Goal: Check status

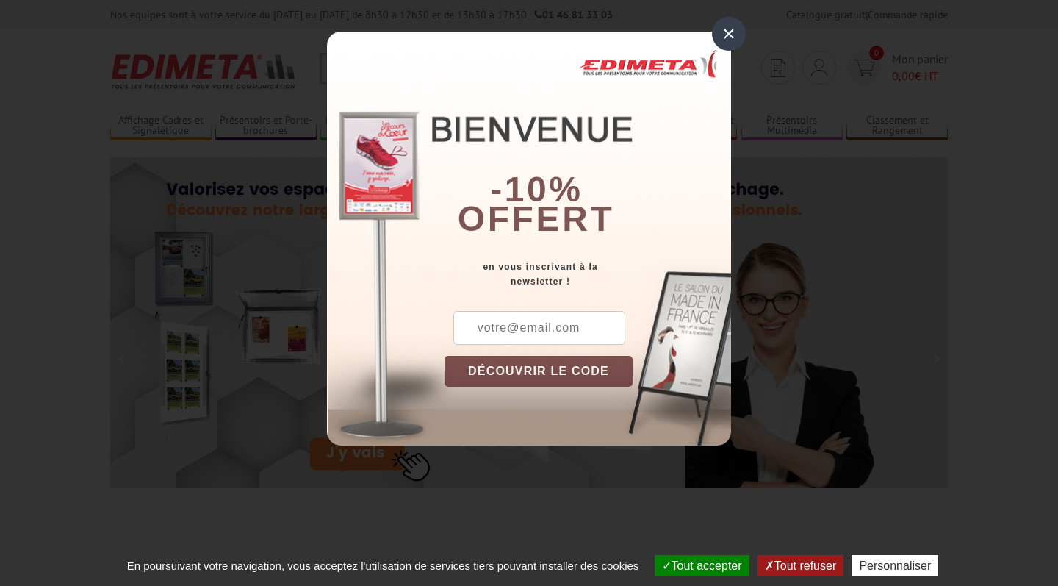
click at [725, 33] on div "×" at bounding box center [729, 34] width 34 height 34
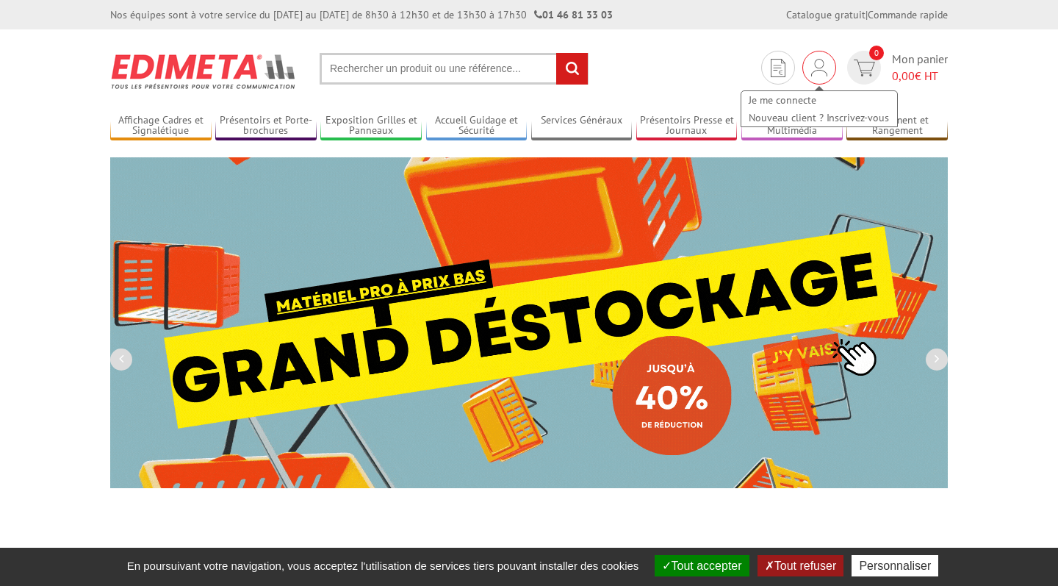
click at [817, 71] on img at bounding box center [819, 68] width 16 height 18
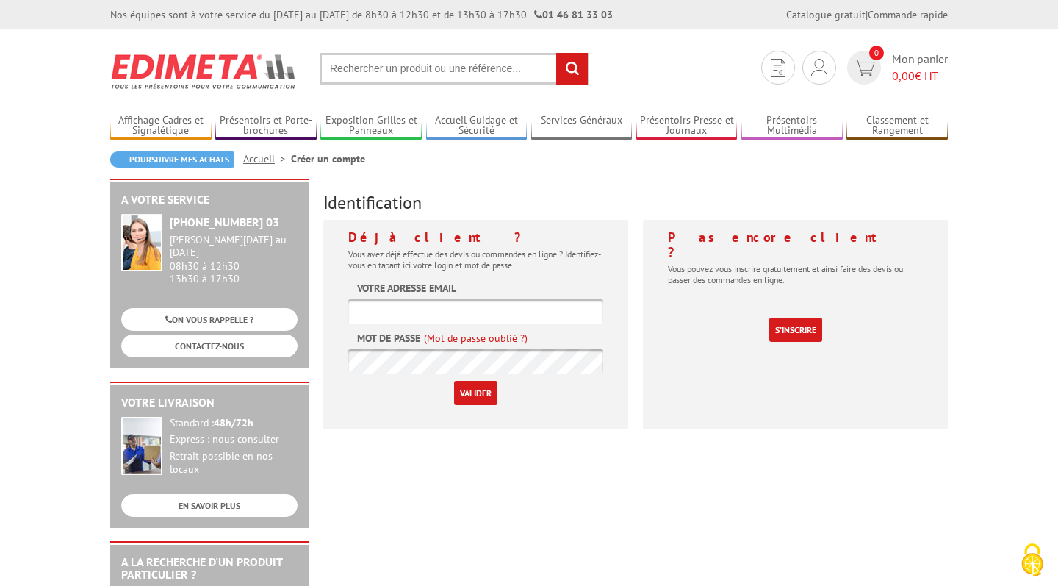
type input "[EMAIL_ADDRESS][DOMAIN_NAME]"
click at [475, 392] on input "Valider" at bounding box center [475, 393] width 43 height 24
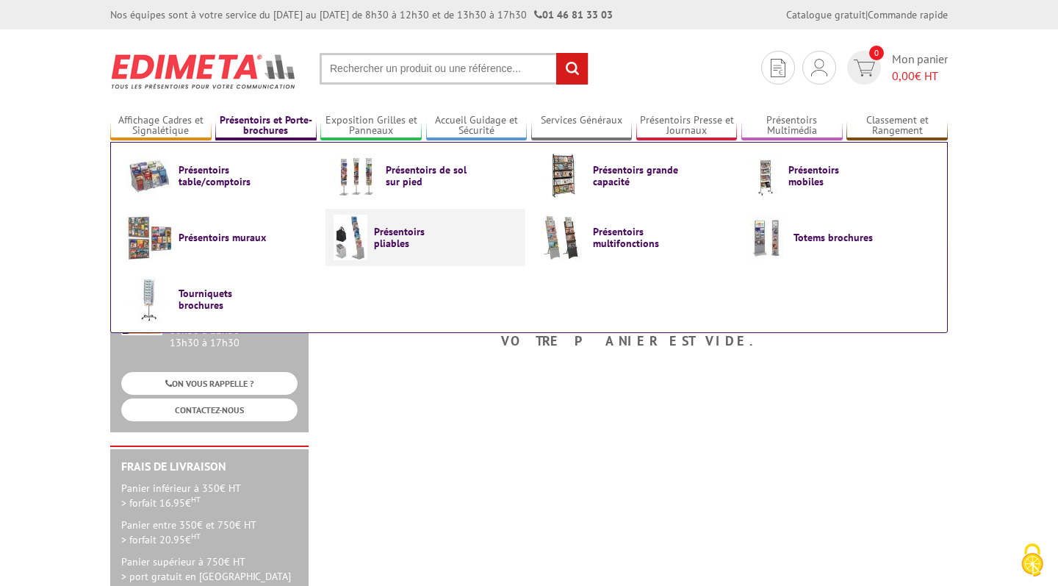
click at [413, 234] on span "Présentoirs pliables" at bounding box center [418, 238] width 88 height 24
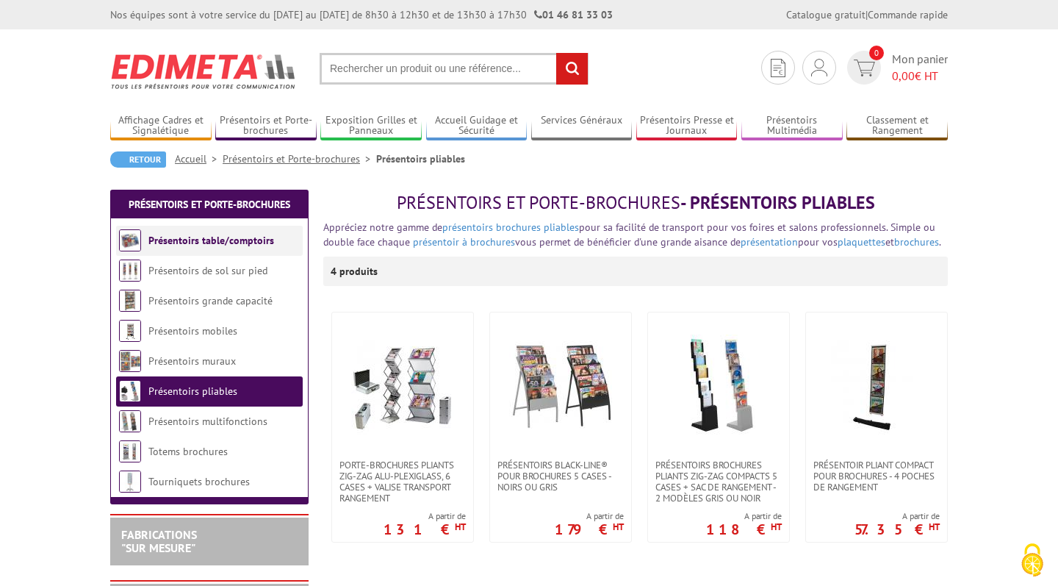
click at [218, 235] on link "Présentoirs table/comptoirs" at bounding box center [211, 240] width 126 height 13
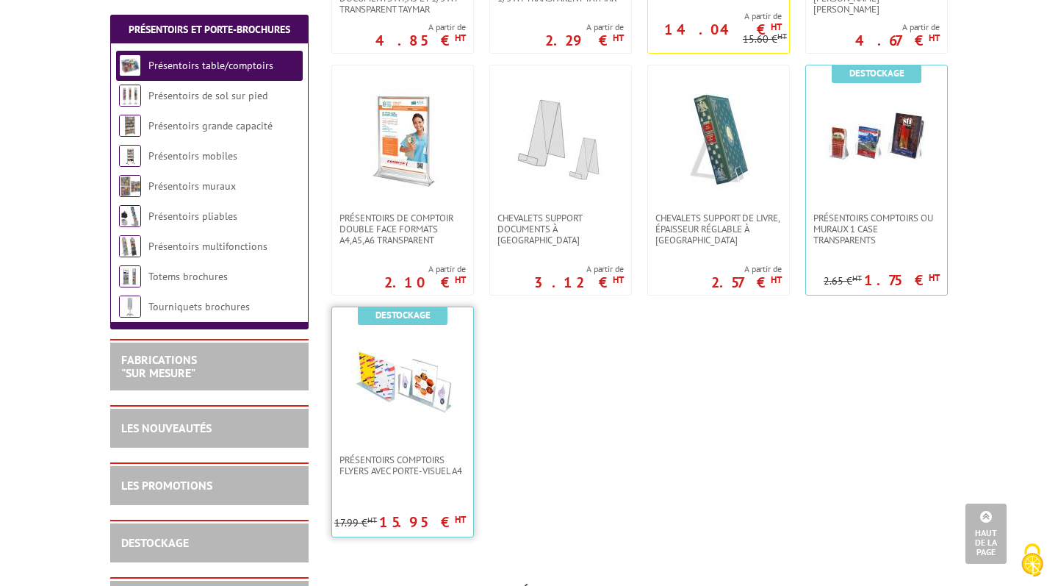
scroll to position [514, 0]
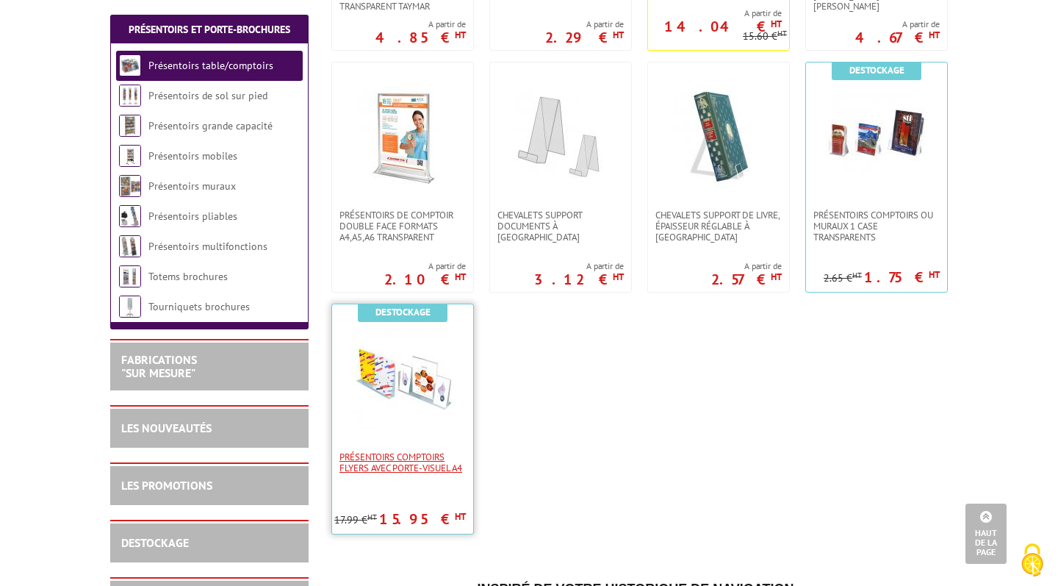
click at [404, 456] on span "Présentoirs comptoirs flyers avec Porte-Visuel A4" at bounding box center [403, 462] width 126 height 22
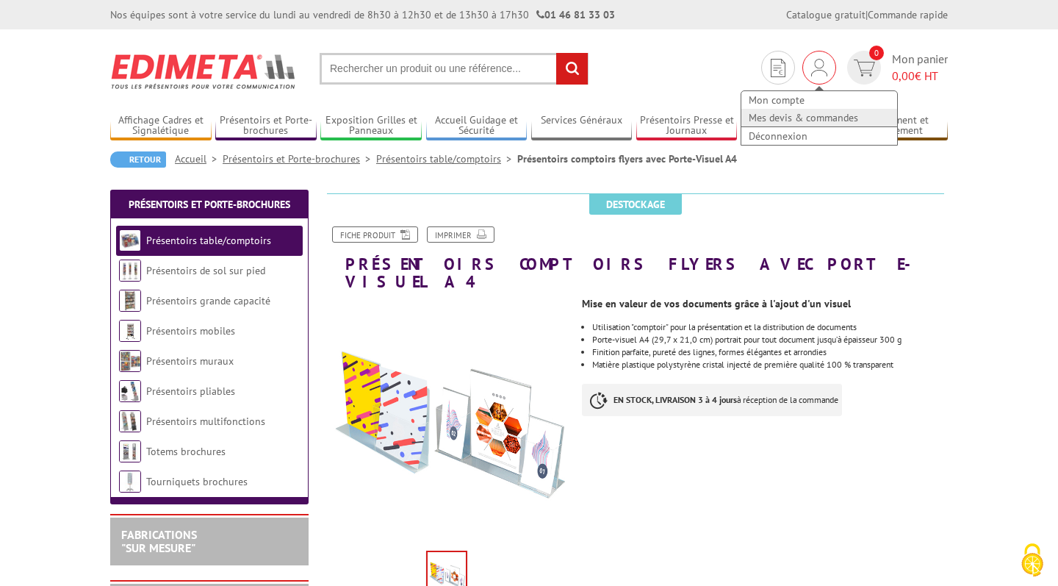
click at [802, 117] on link "Mes devis & commandes" at bounding box center [819, 118] width 156 height 18
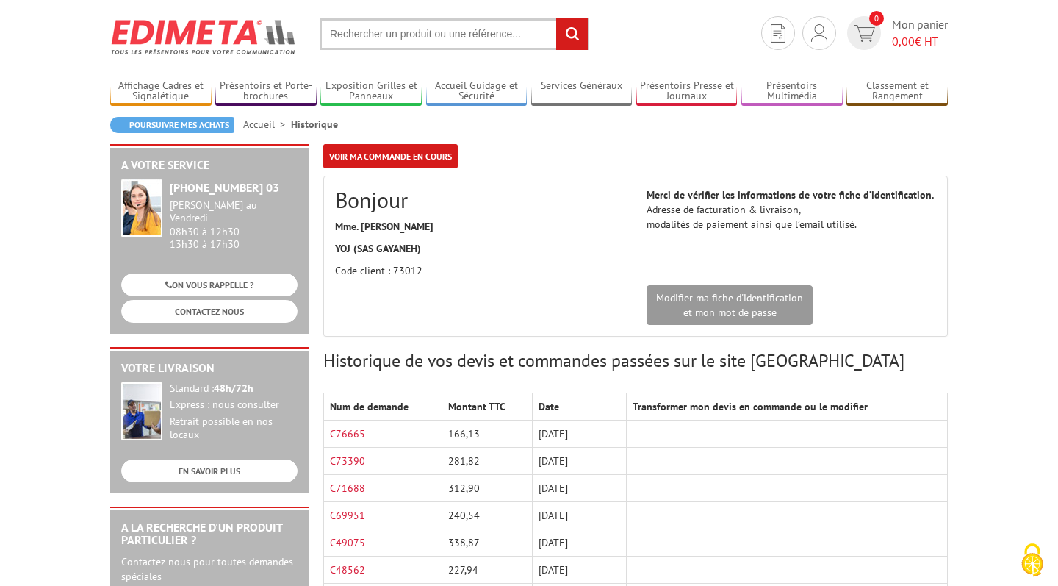
scroll to position [49, 0]
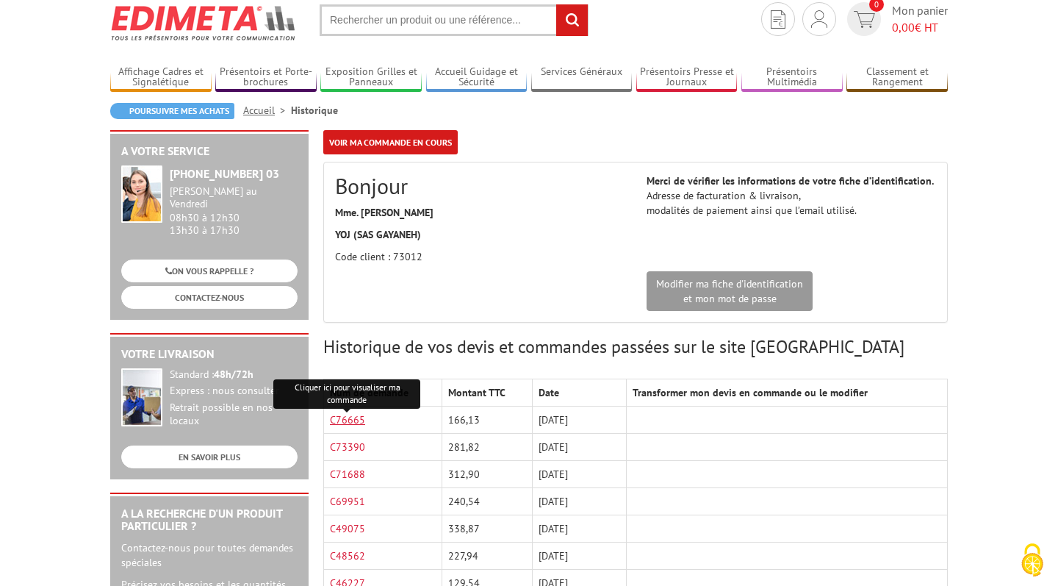
click at [348, 419] on link "C76665" at bounding box center [347, 419] width 35 height 13
